Goal: Information Seeking & Learning: Learn about a topic

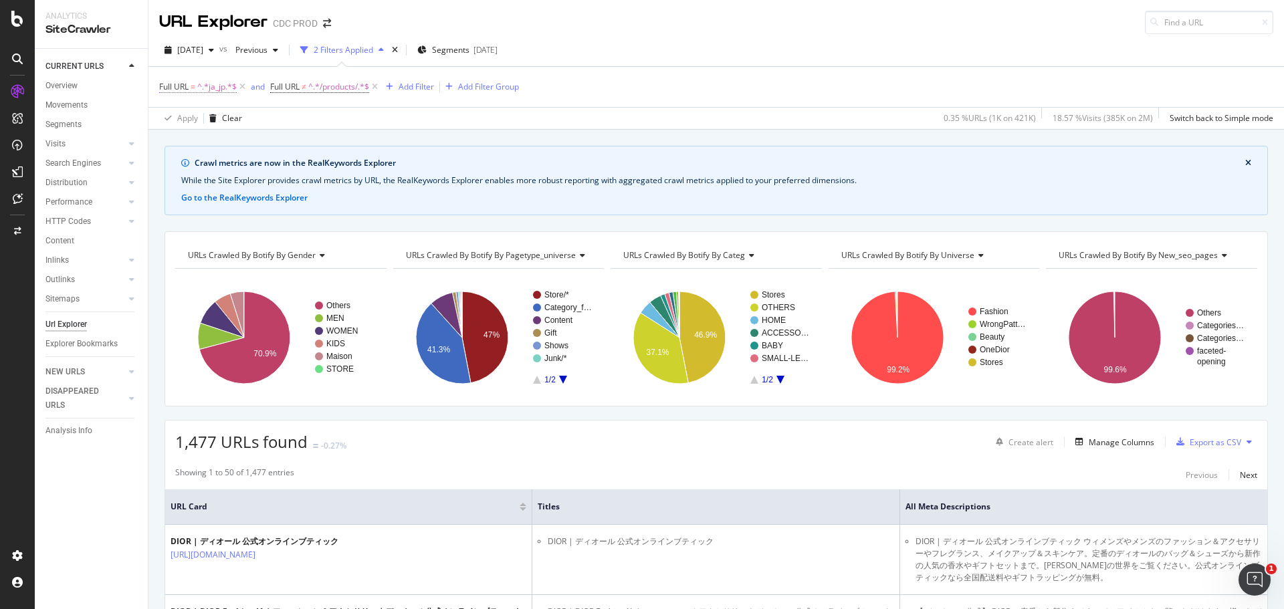
click at [215, 86] on span "^.*ja_jp.*$" at bounding box center [216, 87] width 39 height 19
click at [206, 145] on input "ja_jp" at bounding box center [234, 142] width 126 height 21
type input "ko-kr"
click at [313, 172] on div "Apply" at bounding box center [307, 170] width 21 height 11
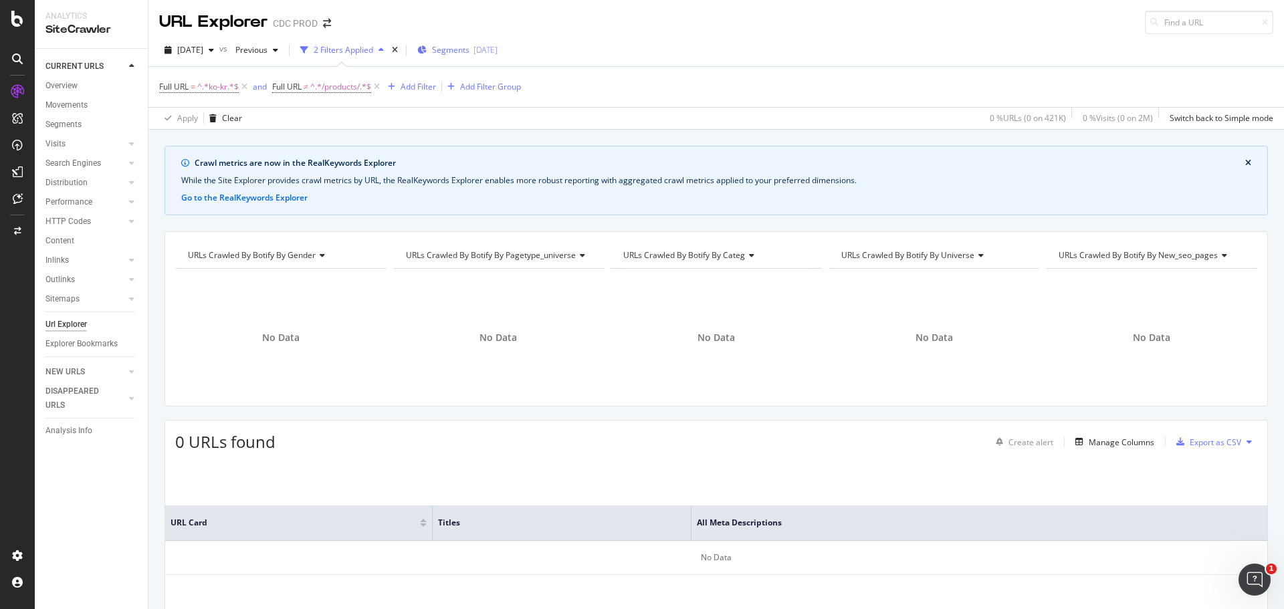
click at [464, 49] on span "Segments" at bounding box center [450, 49] width 37 height 11
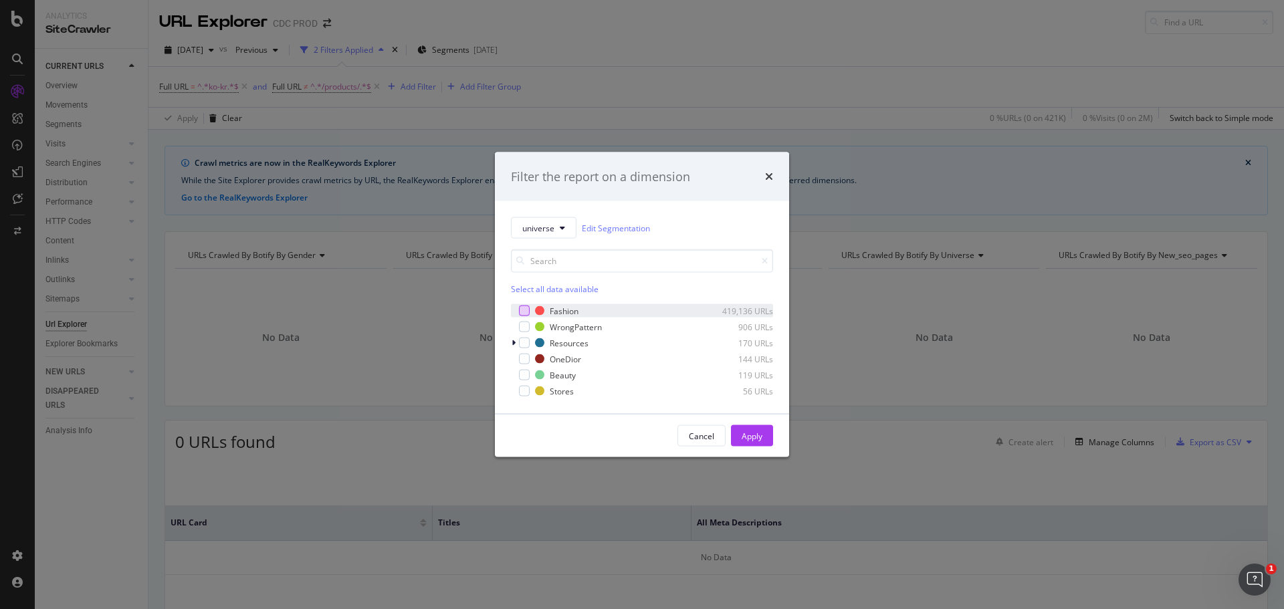
click at [523, 310] on div "modal" at bounding box center [524, 311] width 11 height 11
click at [525, 356] on div "modal" at bounding box center [524, 359] width 11 height 11
click at [747, 434] on div "Apply" at bounding box center [751, 435] width 21 height 11
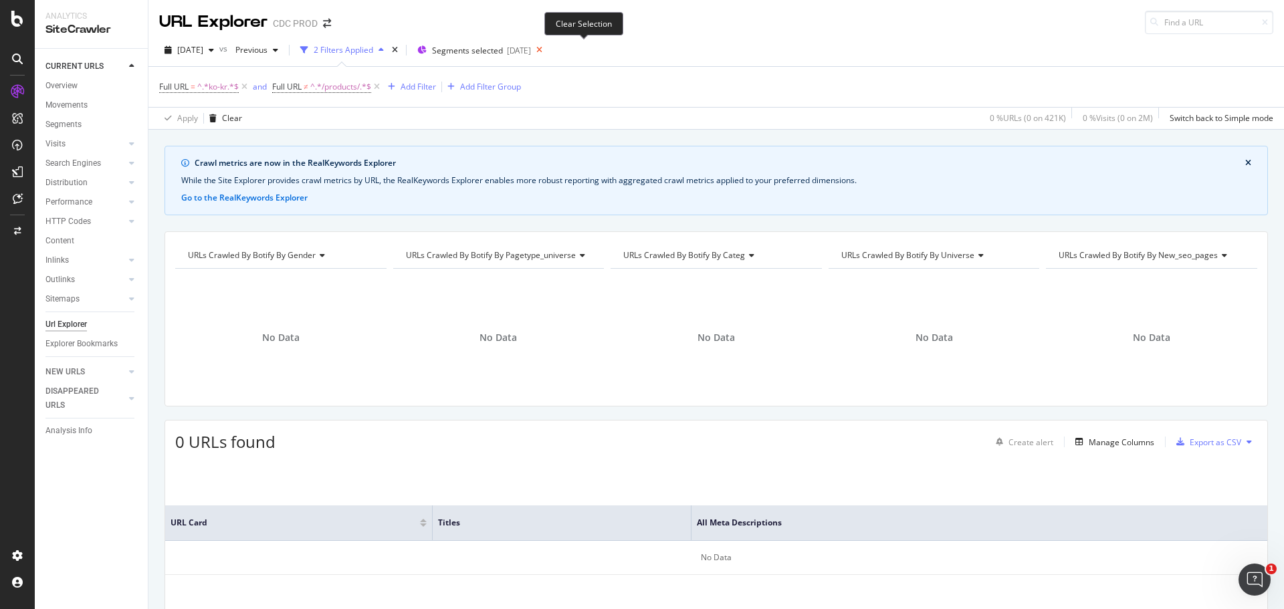
click at [548, 51] on icon at bounding box center [539, 50] width 17 height 19
click at [218, 87] on span "^.*ko-kr.*$" at bounding box center [217, 87] width 41 height 19
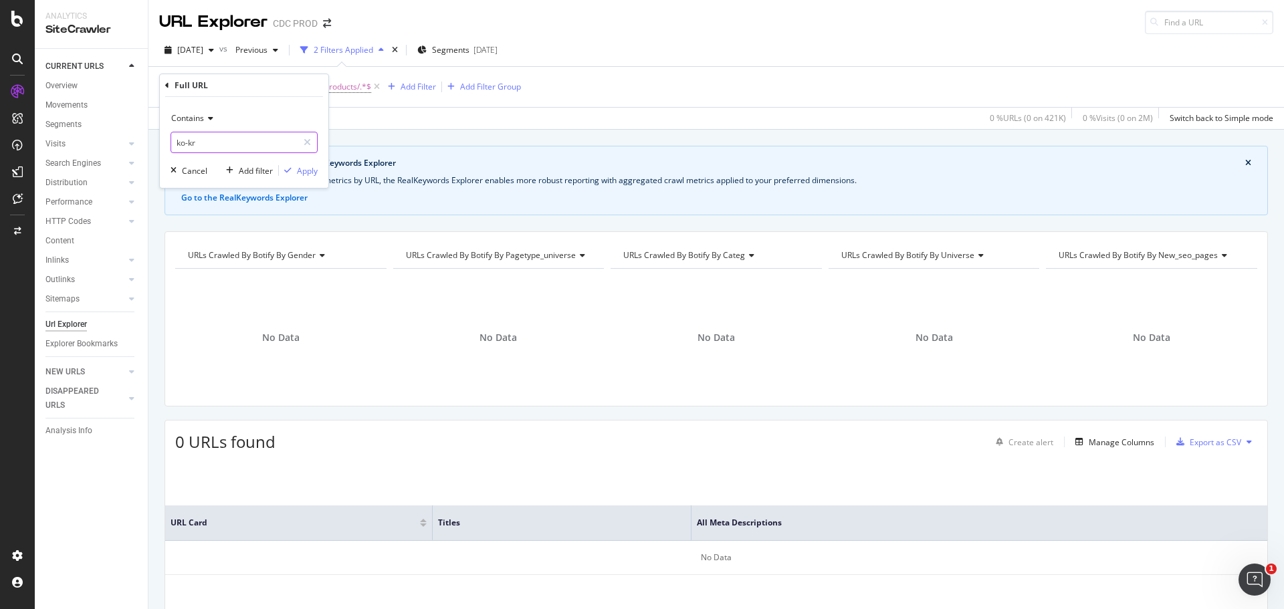
click at [187, 139] on input "ko-kr" at bounding box center [234, 142] width 126 height 21
click at [187, 141] on input "ko-kr" at bounding box center [234, 142] width 126 height 21
type input "ko_kr"
click at [309, 172] on div "Apply" at bounding box center [307, 170] width 21 height 11
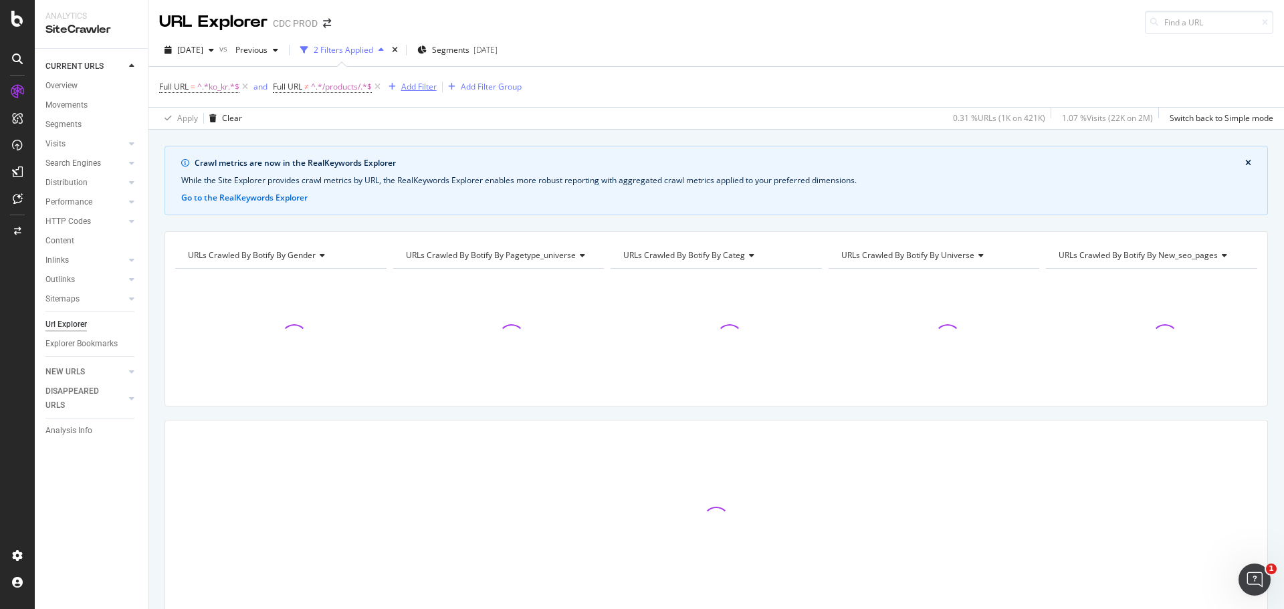
click at [425, 90] on div "Add Filter" at bounding box center [418, 86] width 35 height 11
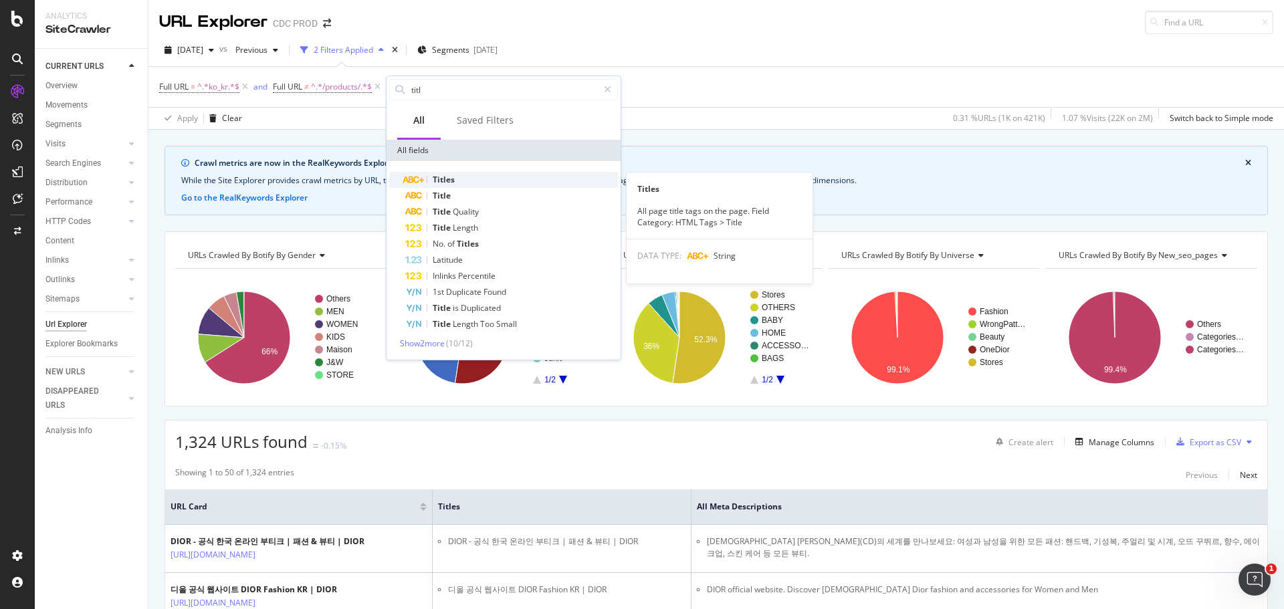
type input "titl"
click at [481, 180] on div "Titles" at bounding box center [511, 180] width 213 height 16
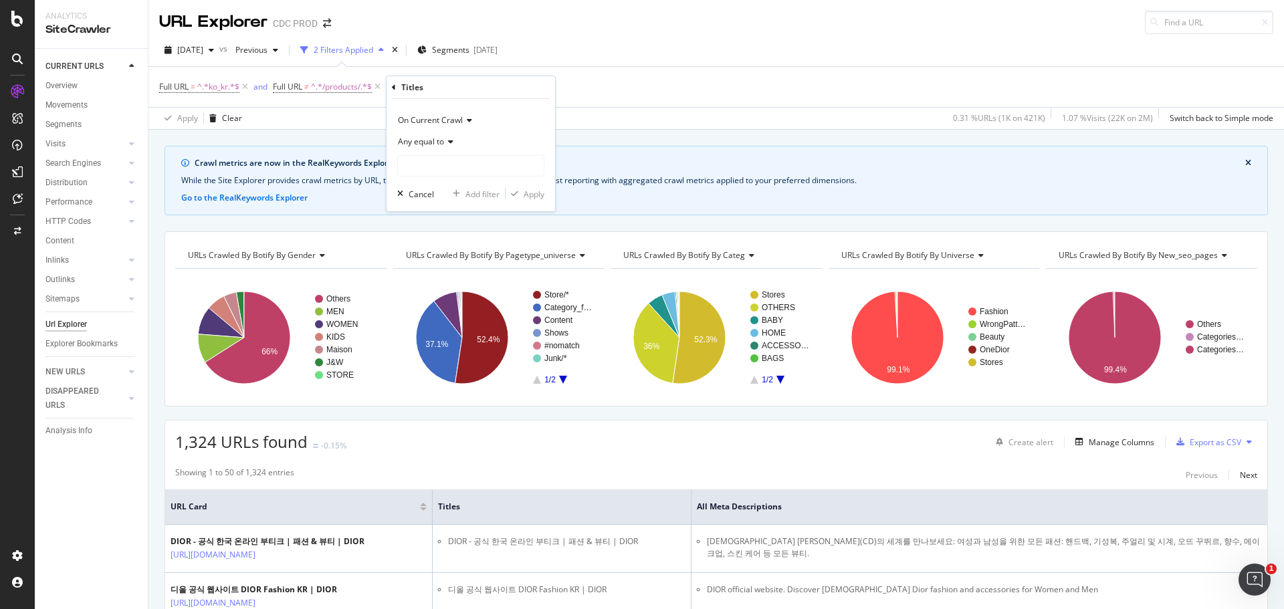
click at [438, 138] on span "Any equal to" at bounding box center [421, 141] width 46 height 11
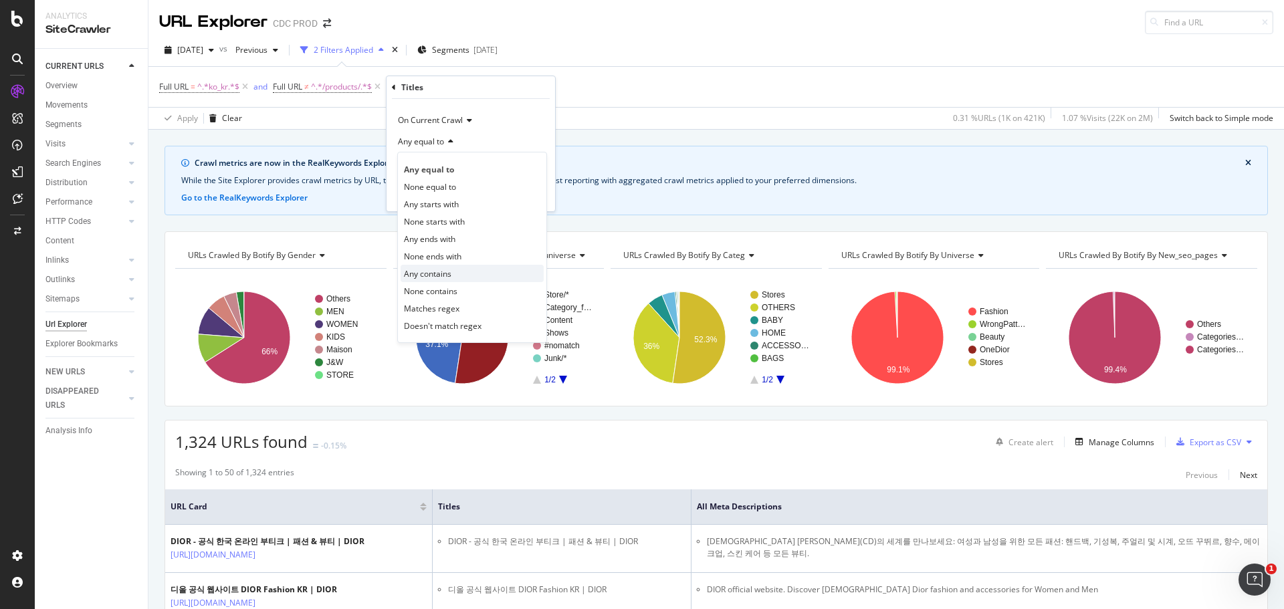
click at [475, 277] on div "Any contains" at bounding box center [471, 273] width 143 height 17
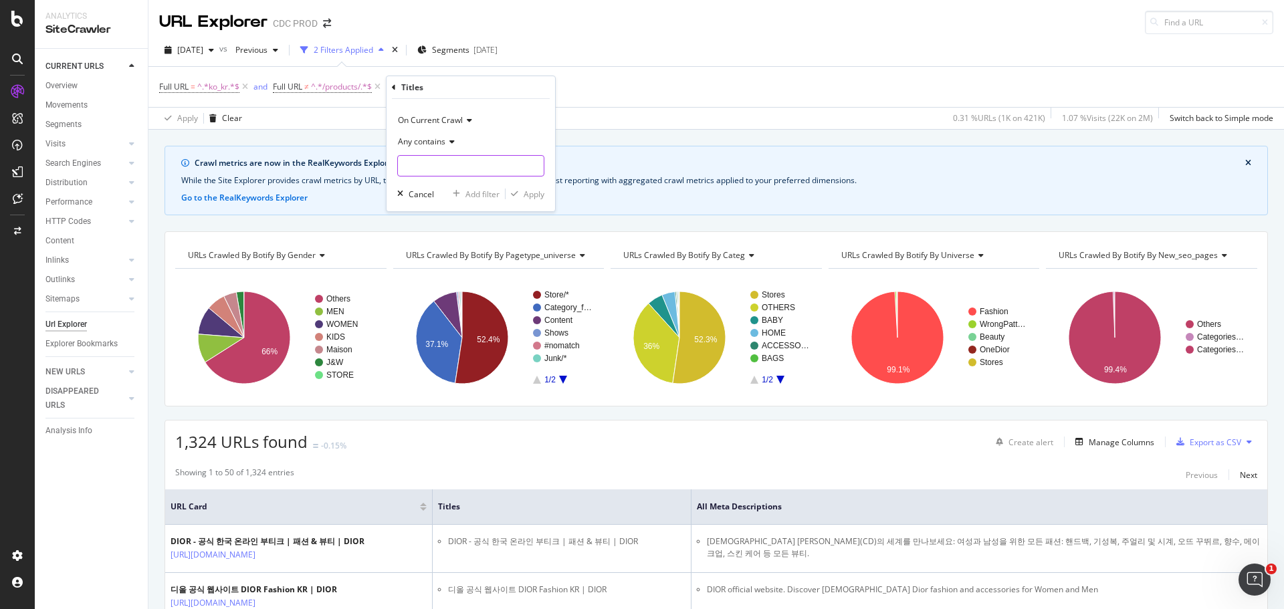
click at [417, 166] on input "text" at bounding box center [471, 165] width 146 height 21
paste input "명품"
type input "명품"
click at [539, 194] on div "Apply" at bounding box center [533, 194] width 21 height 11
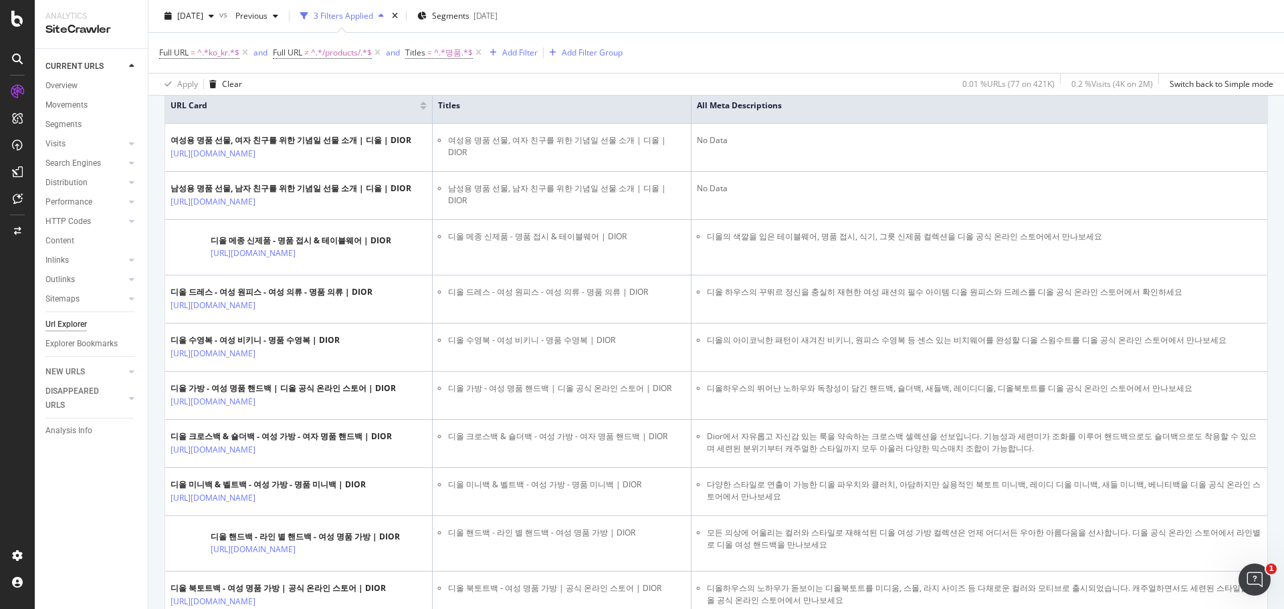
scroll to position [468, 0]
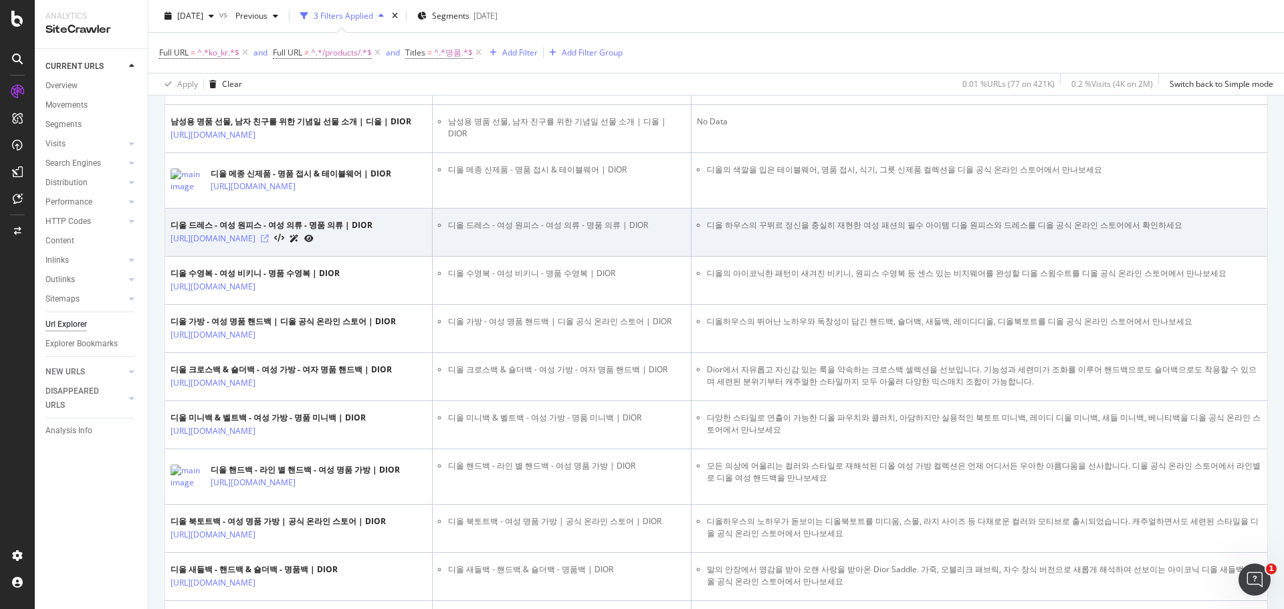
click at [269, 243] on icon at bounding box center [265, 239] width 8 height 8
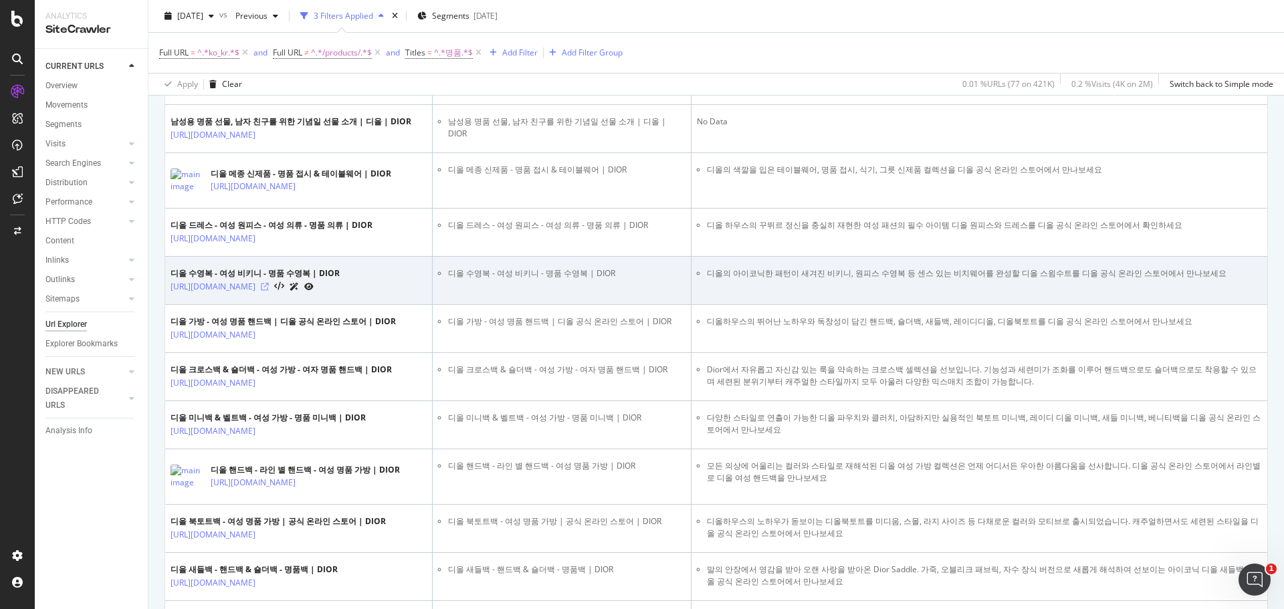
click at [269, 291] on icon at bounding box center [265, 287] width 8 height 8
